Goal: Task Accomplishment & Management: Complete application form

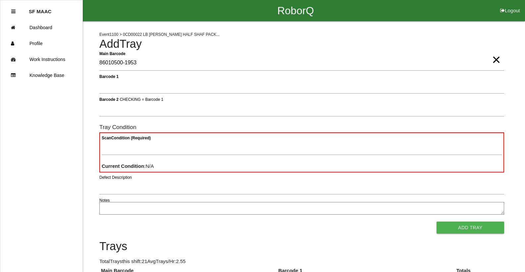
type Barcode "86010500-1953"
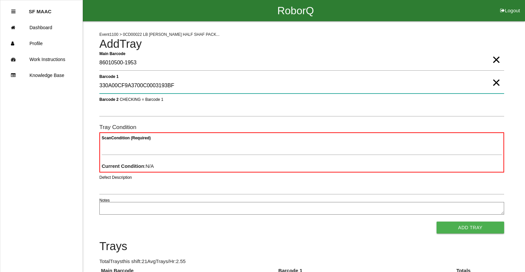
type 1 "330A00CF9A3700C0003193BF"
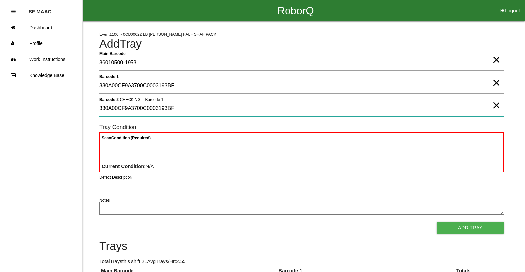
type 2 "330A00CF9A3700C0003193BF"
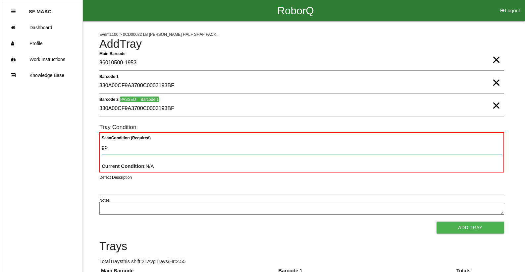
type Condition "goo"
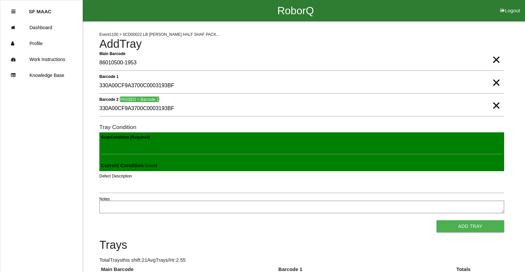
click at [437, 220] on button "Add Tray" at bounding box center [471, 226] width 68 height 12
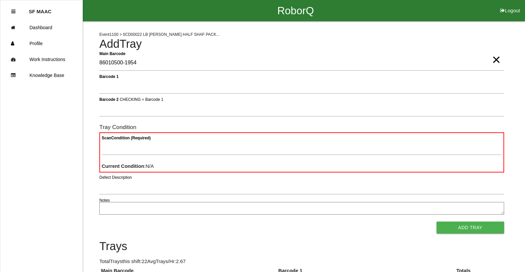
type Barcode "86010500-1954"
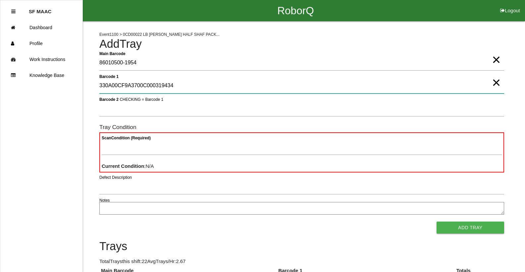
type 1 "330A00CF9A3700C000319434"
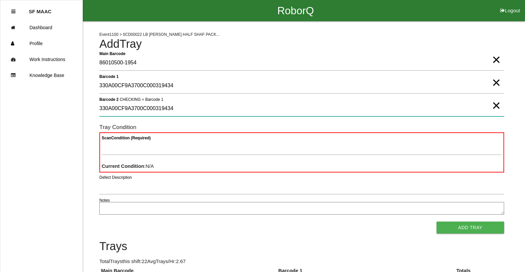
type 2 "330A00CF9A3700C000319434"
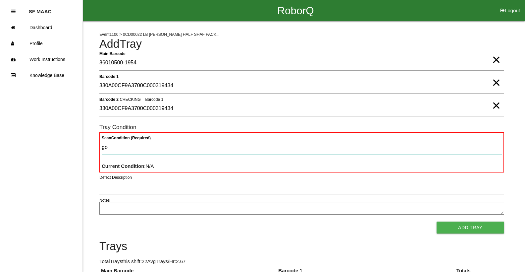
type Condition "goo"
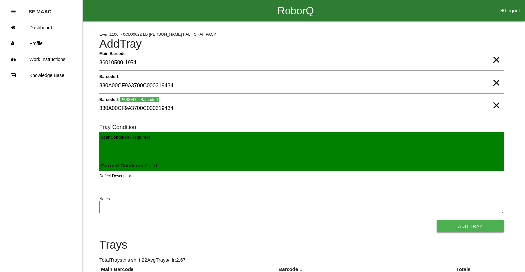
click at [437, 220] on button "Add Tray" at bounding box center [471, 226] width 68 height 12
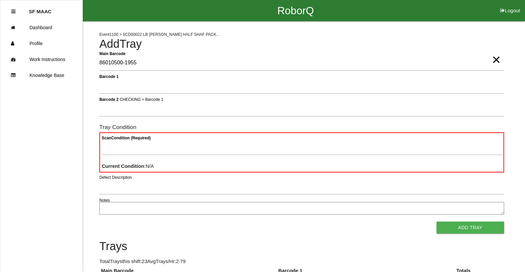
type Barcode "86010500-1955"
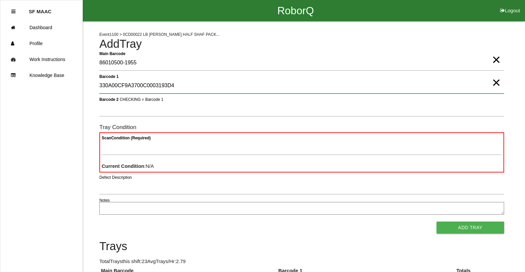
type 1 "330A00CF9A3700C0003193D4"
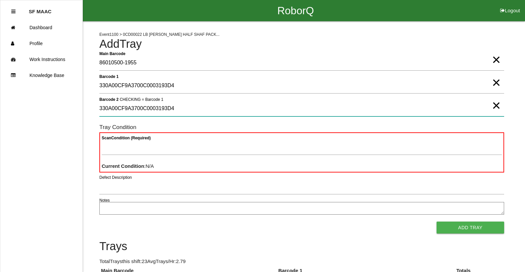
type 2 "330A00CF9A3700C0003193D4"
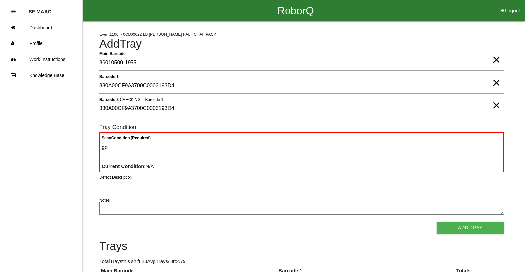
type Condition "goo"
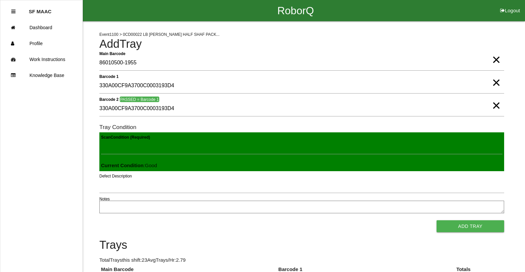
click at [437, 220] on button "Add Tray" at bounding box center [471, 226] width 68 height 12
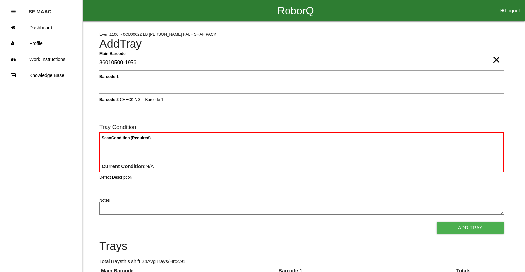
type Barcode "86010500-1956"
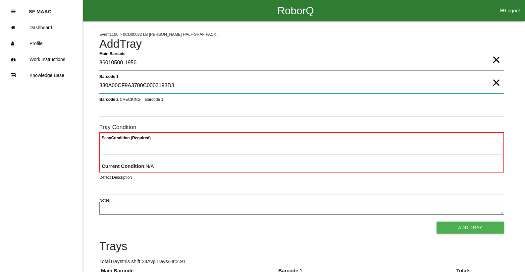
type 1 "330A00CF9A3700C0003193D3"
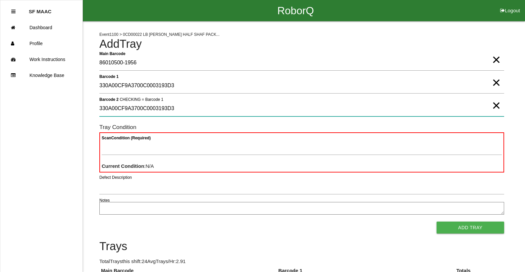
type 2 "330A00CF9A3700C0003193D3"
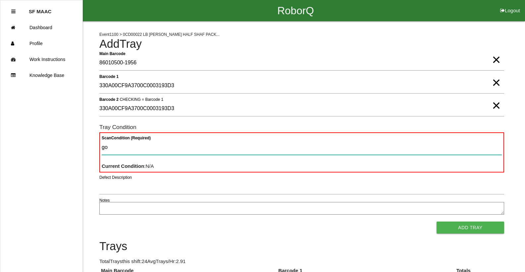
type Condition "goo"
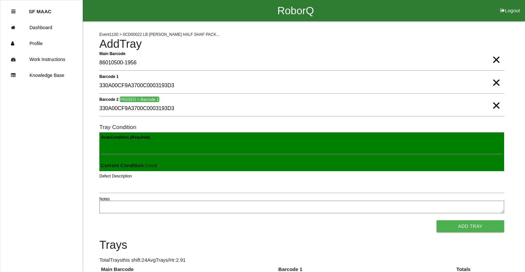
click at [437, 220] on button "Add Tray" at bounding box center [471, 226] width 68 height 12
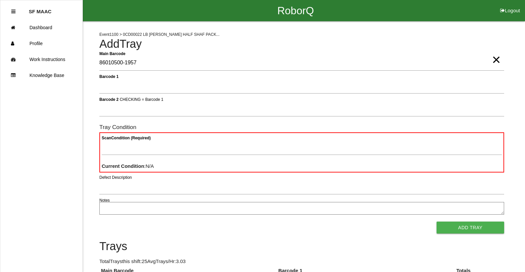
type Barcode "86010500-1957"
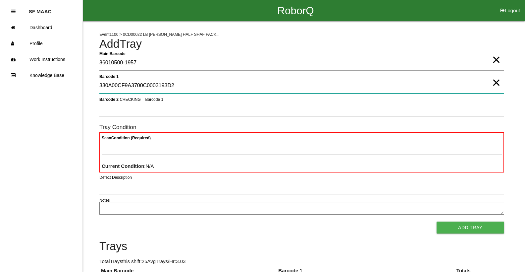
type 1 "330A00CF9A3700C0003193D2"
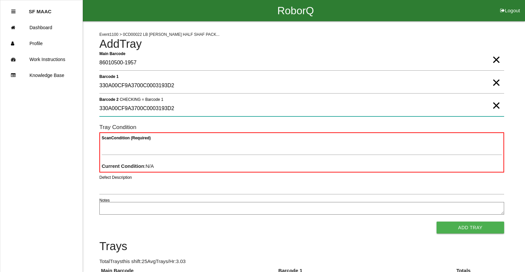
type 2 "330A00CF9A3700C0003193D2"
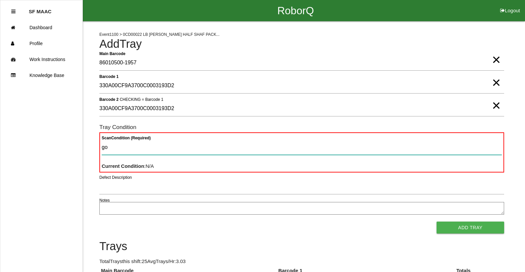
type Condition "goo"
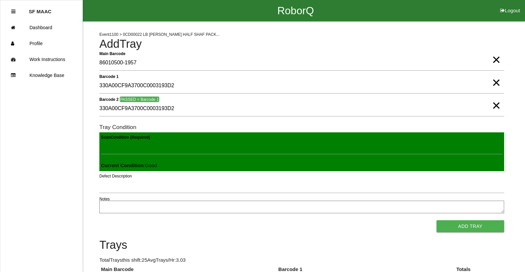
click button "Add Tray" at bounding box center [471, 226] width 68 height 12
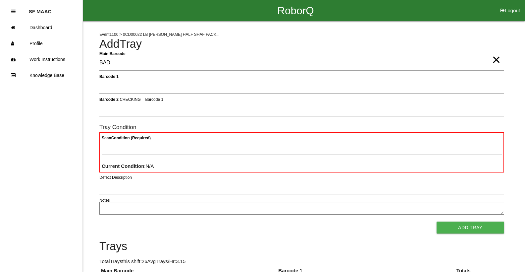
type Barcode "BAD"
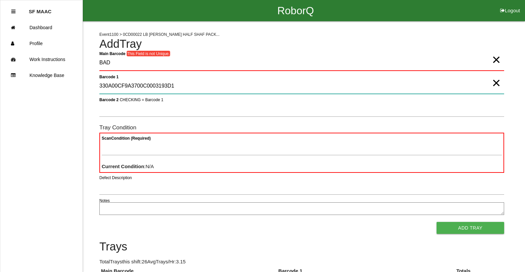
type 1 "330A00CF9A3700C0003193D1"
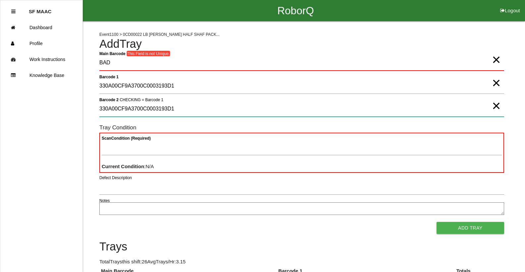
type 2 "330A00CF9A3700C0003193D1"
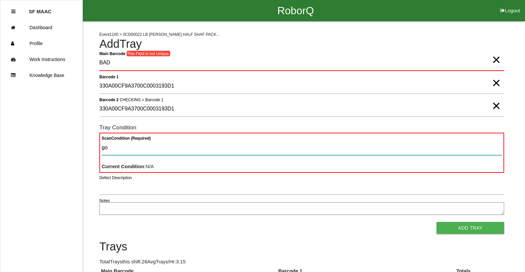
type Condition "goo"
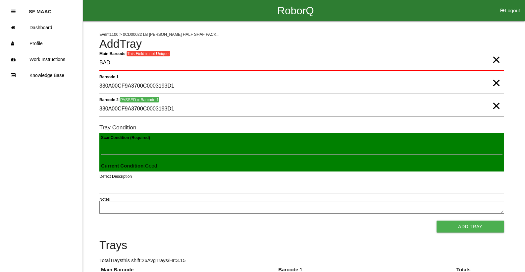
click at [437, 220] on button "Add Tray" at bounding box center [471, 226] width 68 height 12
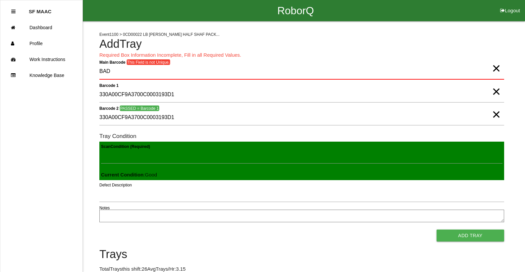
click at [497, 68] on span "×" at bounding box center [496, 61] width 9 height 13
click at [498, 91] on span "×" at bounding box center [496, 84] width 9 height 13
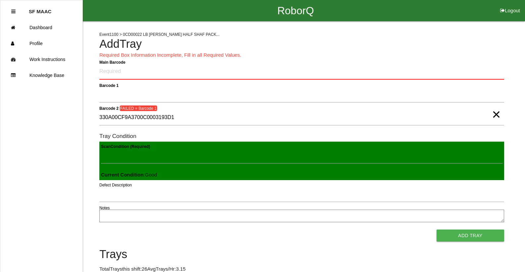
click at [499, 114] on span "×" at bounding box center [496, 107] width 9 height 13
click at [299, 69] on Barcode "Main Barcode" at bounding box center [301, 72] width 405 height 16
click at [290, 72] on Barcode "Main Barcode" at bounding box center [301, 72] width 405 height 16
click at [159, 71] on Barcode "Main Barcode" at bounding box center [301, 72] width 405 height 16
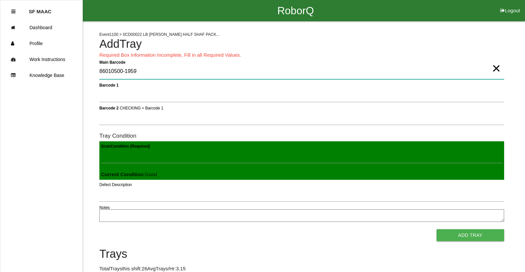
type Barcode "86010500-1959"
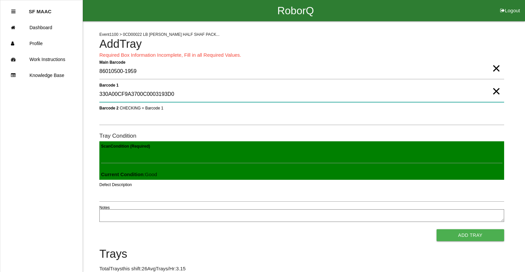
type 1 "330A00CF9A3700C0003193D0"
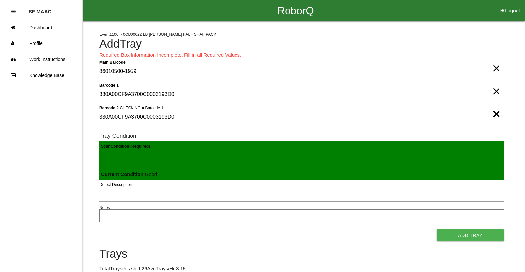
type 2 "330A00CF9A3700C0003193D0"
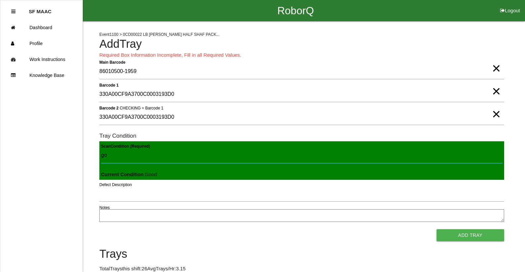
type Condition "goo"
click at [437, 229] on button "Add Tray" at bounding box center [471, 235] width 68 height 12
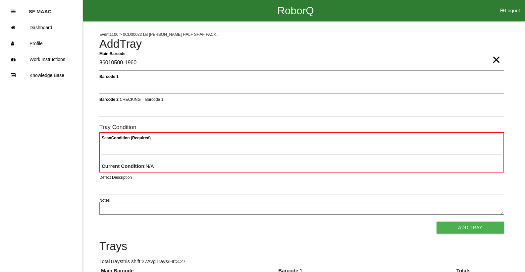
type Barcode "86010500-1960"
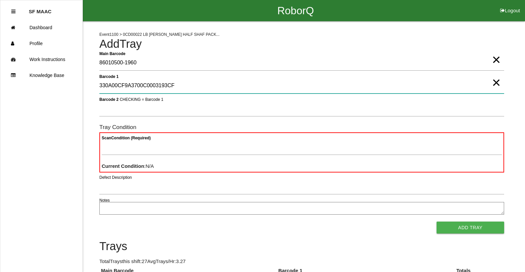
type 1 "330A00CF9A3700C0003193CF"
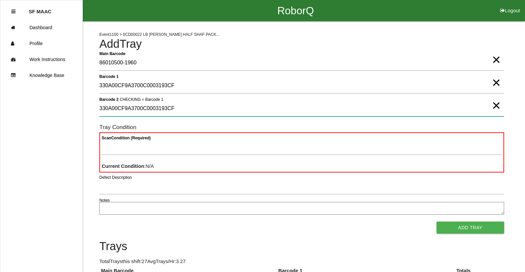
type 2 "330A00CF9A3700C0003193CF"
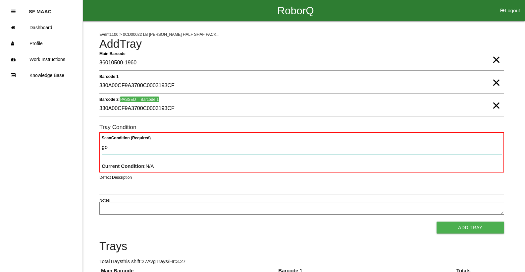
type Condition "goo"
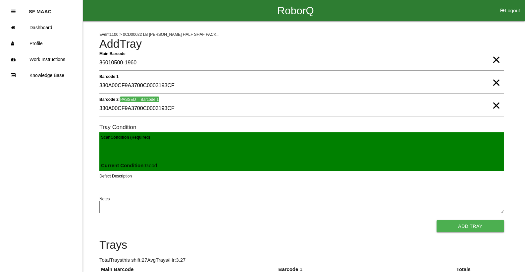
click at [437, 220] on button "Add Tray" at bounding box center [471, 226] width 68 height 12
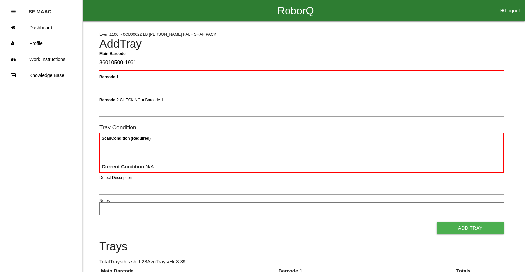
type Barcode "86010500-1961"
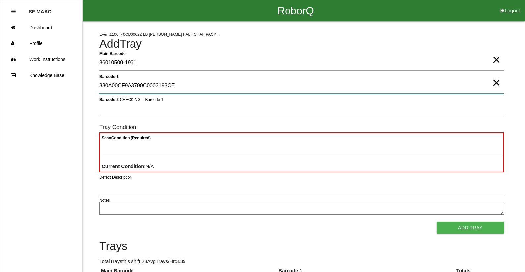
type 1 "330A00CF9A3700C0003193CE"
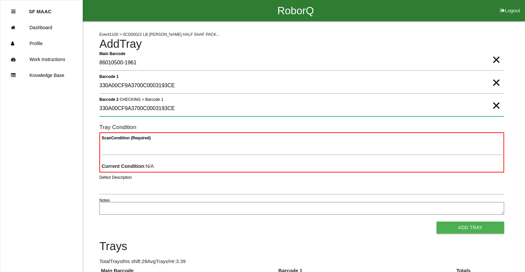
type 2 "330A00CF9A3700C0003193CE"
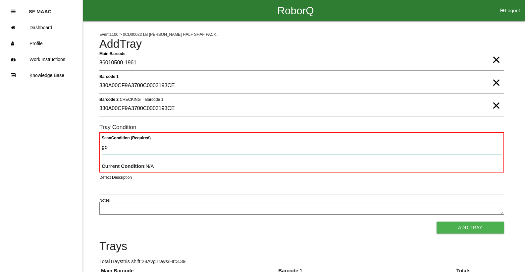
type Condition "goo"
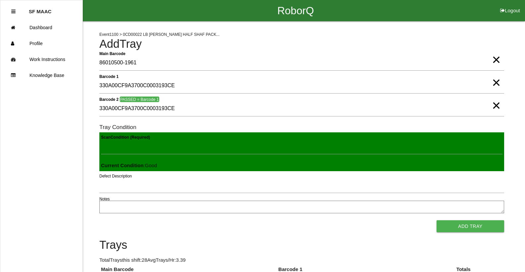
click at [437, 220] on button "Add Tray" at bounding box center [471, 226] width 68 height 12
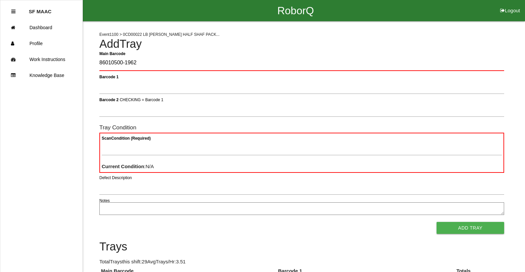
type Barcode "86010500-1962"
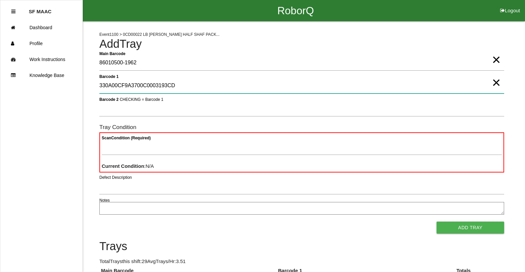
type 1 "330A00CF9A3700C0003193CD"
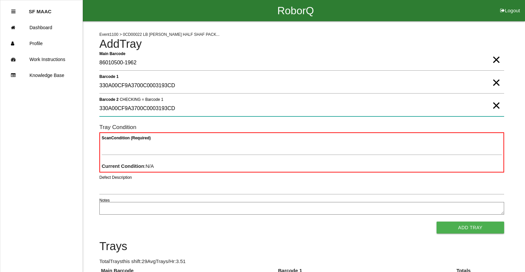
type 2 "330A00CF9A3700C0003193CD"
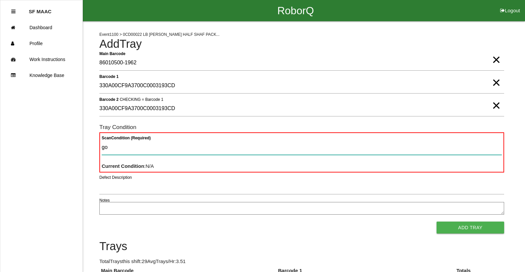
type Condition "goo"
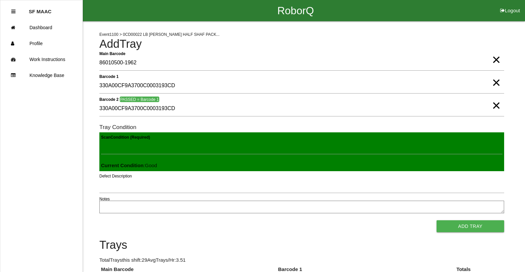
click at [437, 220] on button "Add Tray" at bounding box center [471, 226] width 68 height 12
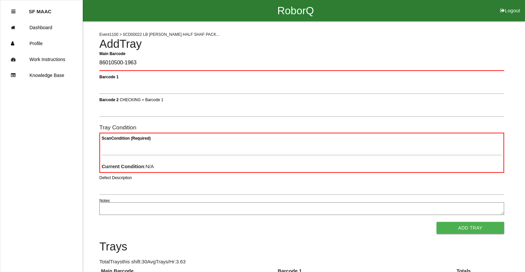
type Barcode "86010500-1963"
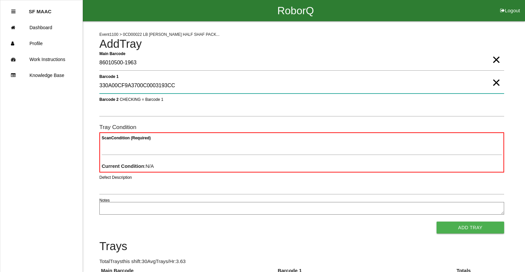
type 1 "330A00CF9A3700C0003193CC"
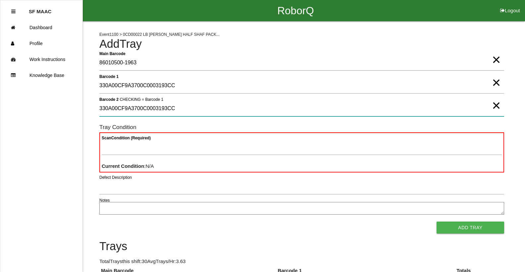
type 2 "330A00CF9A3700C0003193CC"
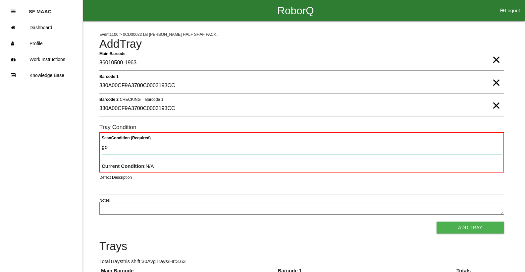
type Condition "goo"
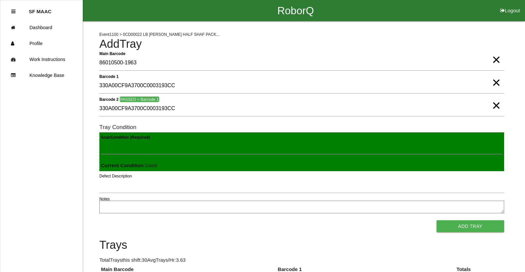
click at [437, 220] on button "Add Tray" at bounding box center [471, 226] width 68 height 12
